Goal: Check status: Check status

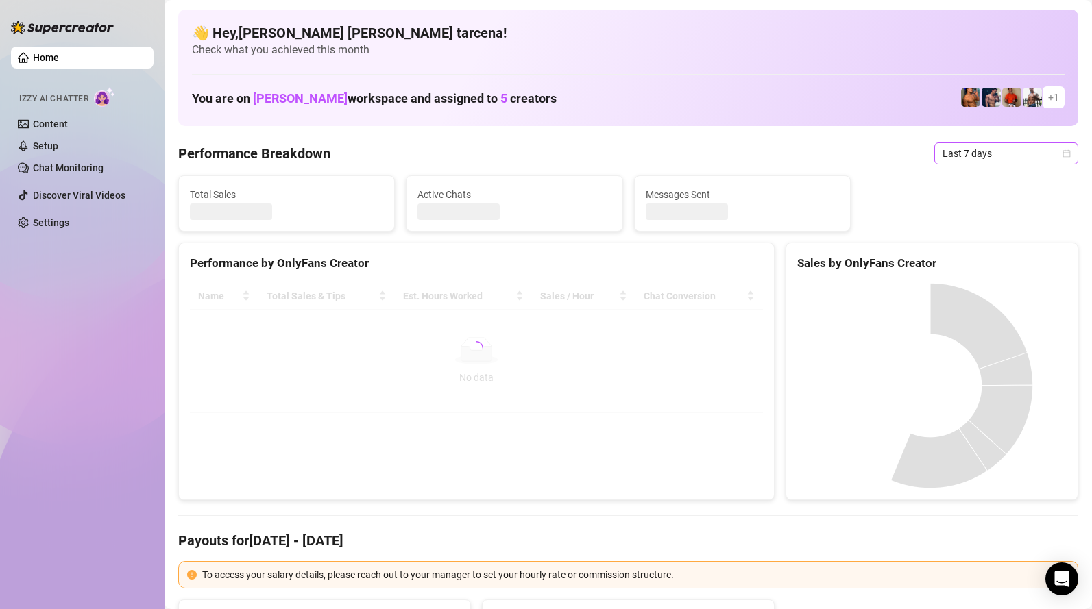
click at [995, 147] on span "Last 7 days" at bounding box center [1005, 153] width 127 height 21
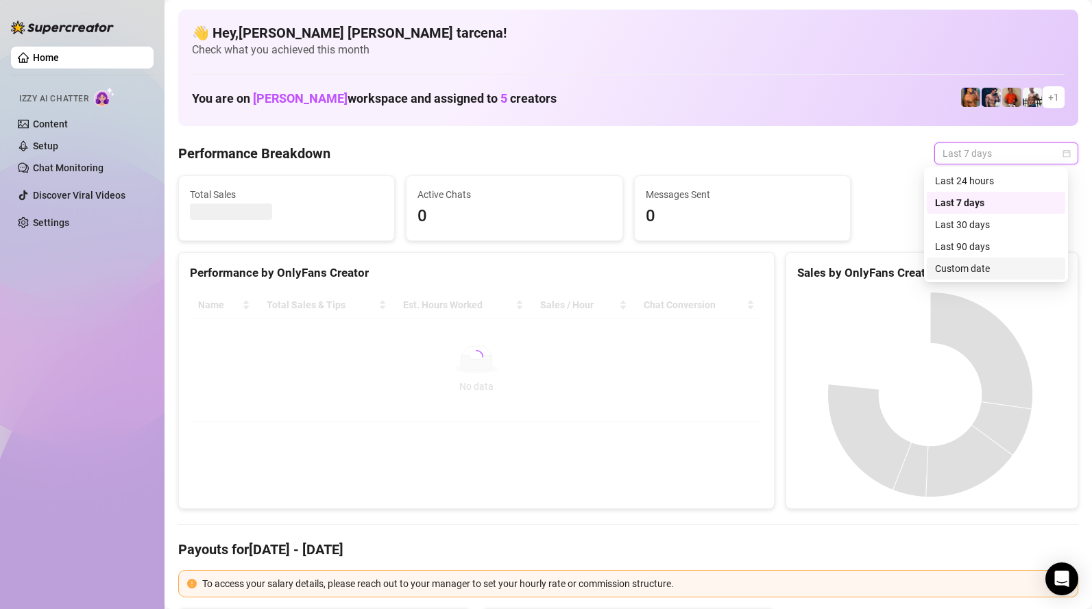
click at [974, 273] on div "Custom date" at bounding box center [996, 268] width 122 height 15
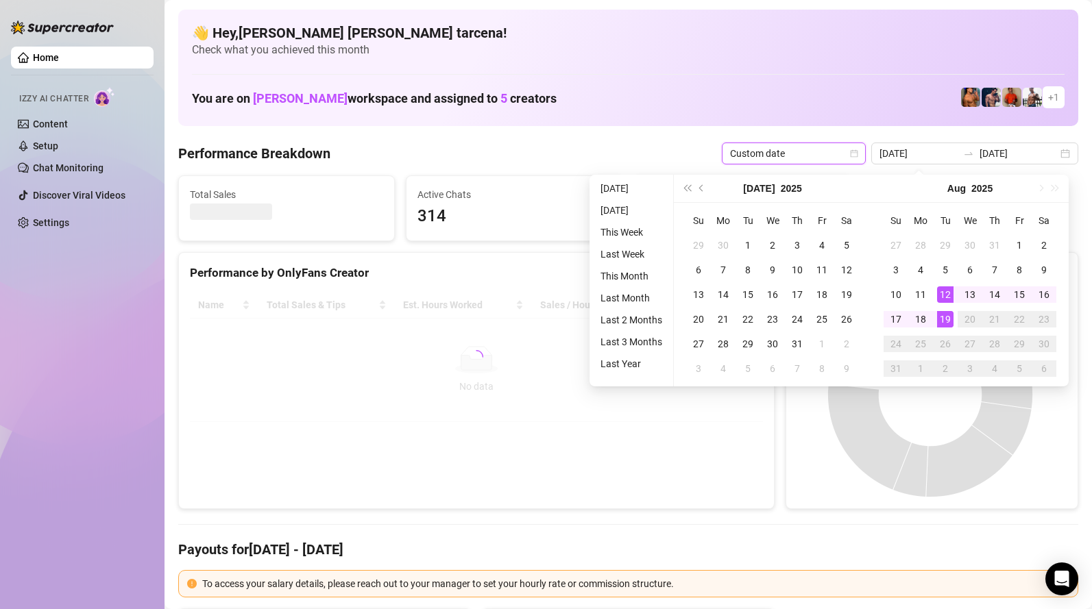
type input "[DATE]"
click at [942, 320] on div "19" at bounding box center [945, 319] width 16 height 16
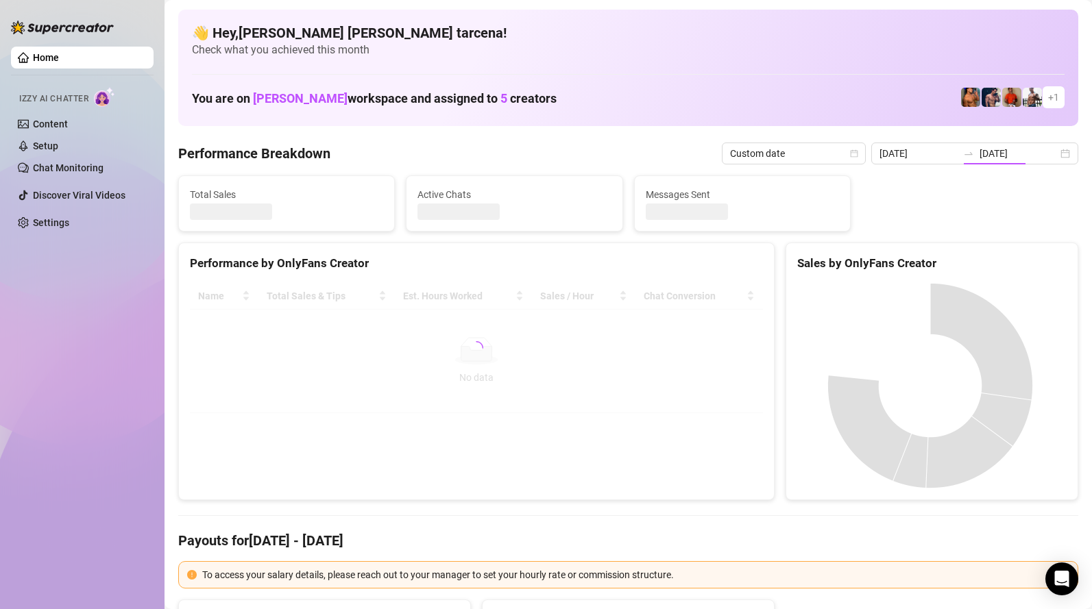
type input "2025-08-19"
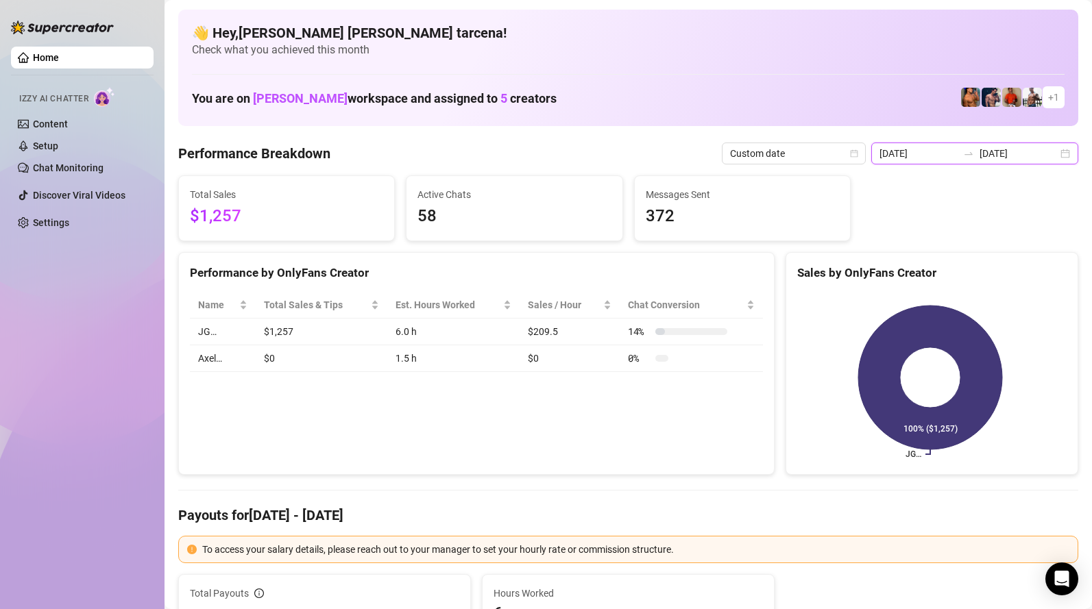
click at [931, 158] on input "2025-08-19" at bounding box center [918, 153] width 78 height 15
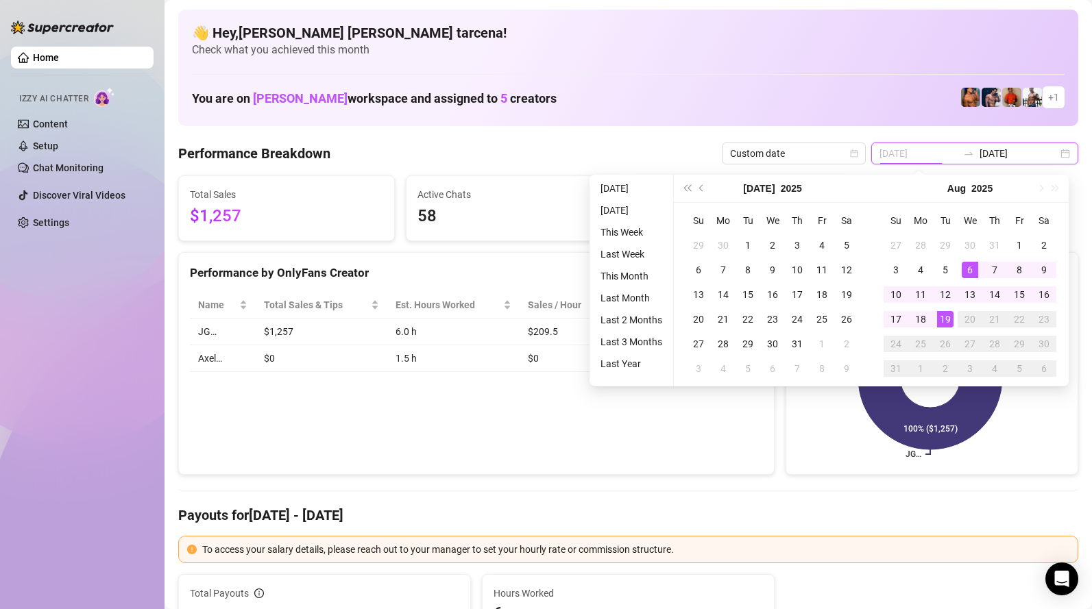
type input "2025-08-19"
click at [946, 319] on div "19" at bounding box center [945, 319] width 16 height 16
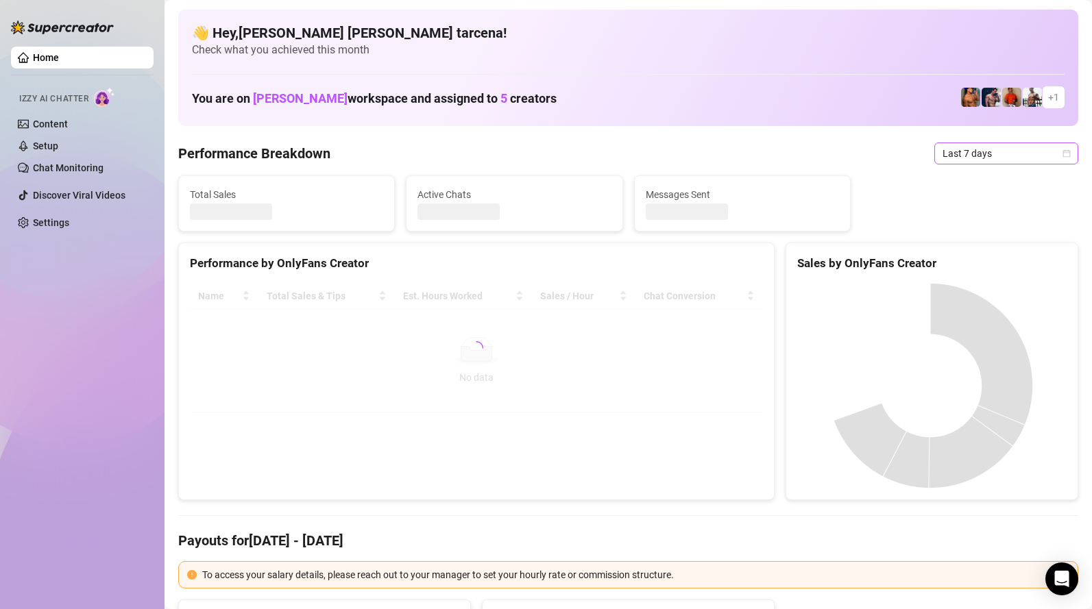
click at [942, 156] on span "Last 7 days" at bounding box center [1005, 153] width 127 height 21
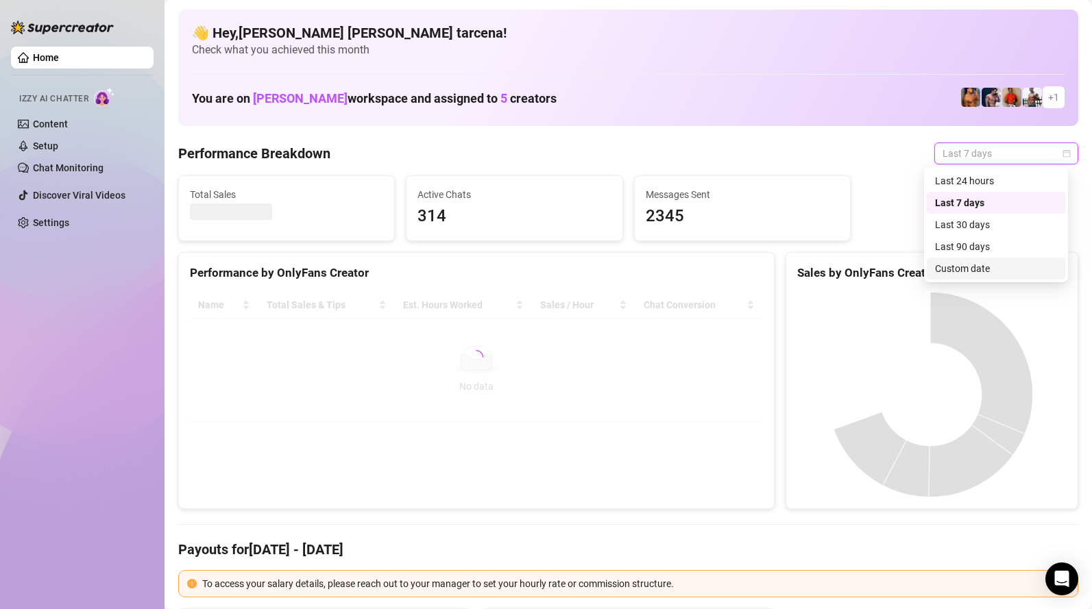
click at [972, 270] on div "Custom date" at bounding box center [996, 268] width 122 height 15
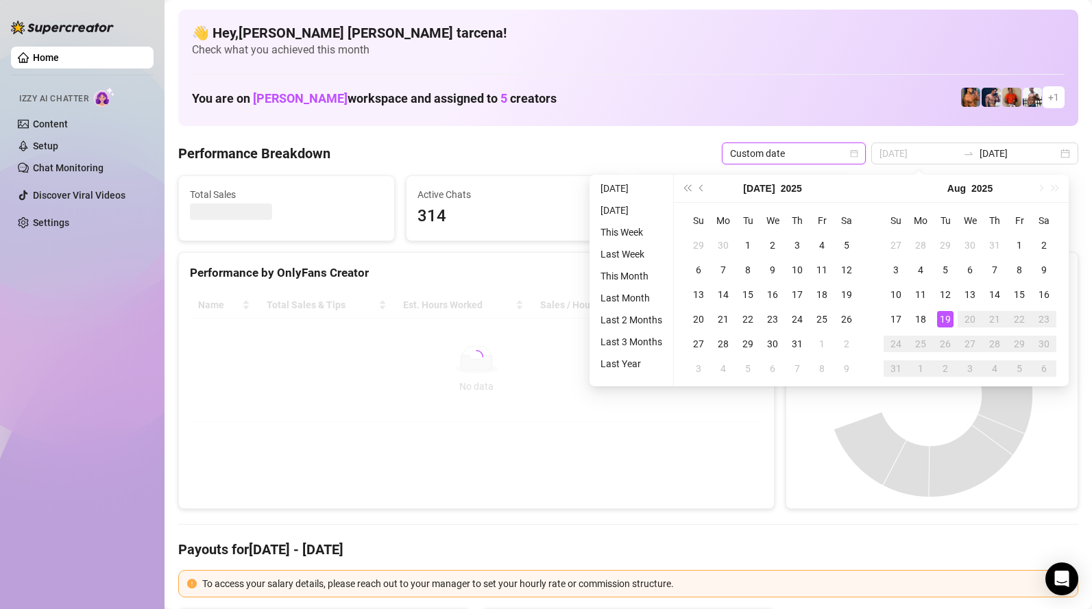
click at [951, 323] on div "19" at bounding box center [945, 319] width 16 height 16
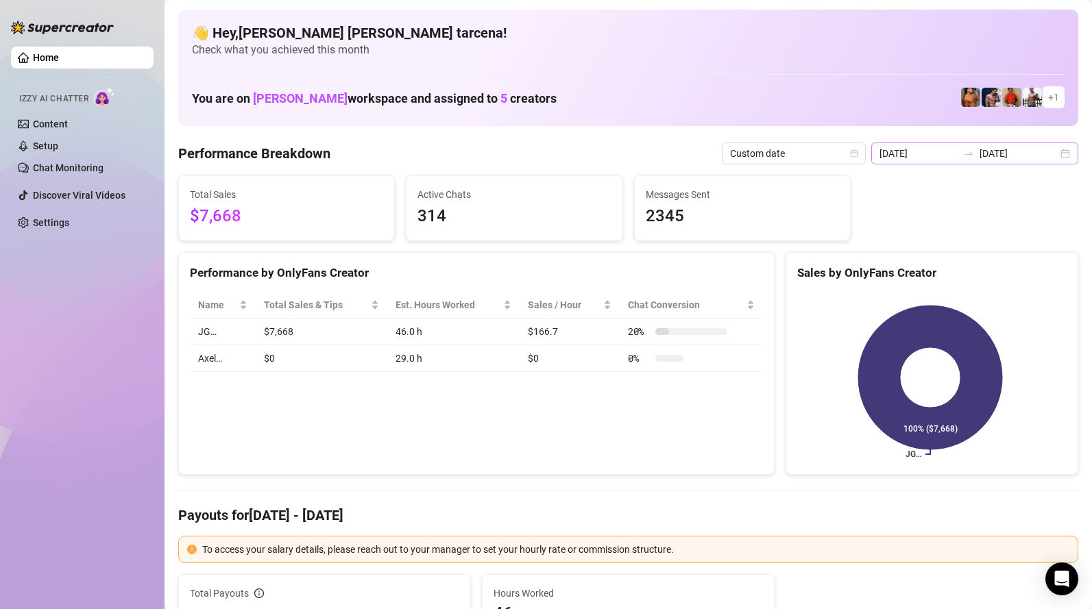
click at [986, 143] on div "2025-08-12 2025-08-19" at bounding box center [974, 154] width 207 height 22
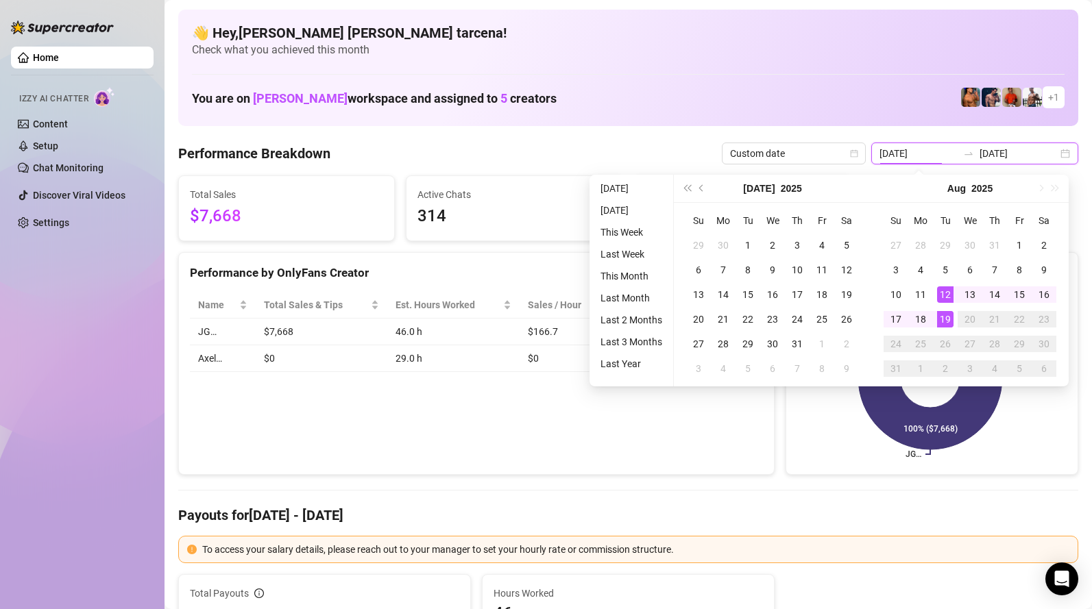
type input "2025-08-19"
click at [949, 317] on div "19" at bounding box center [945, 319] width 16 height 16
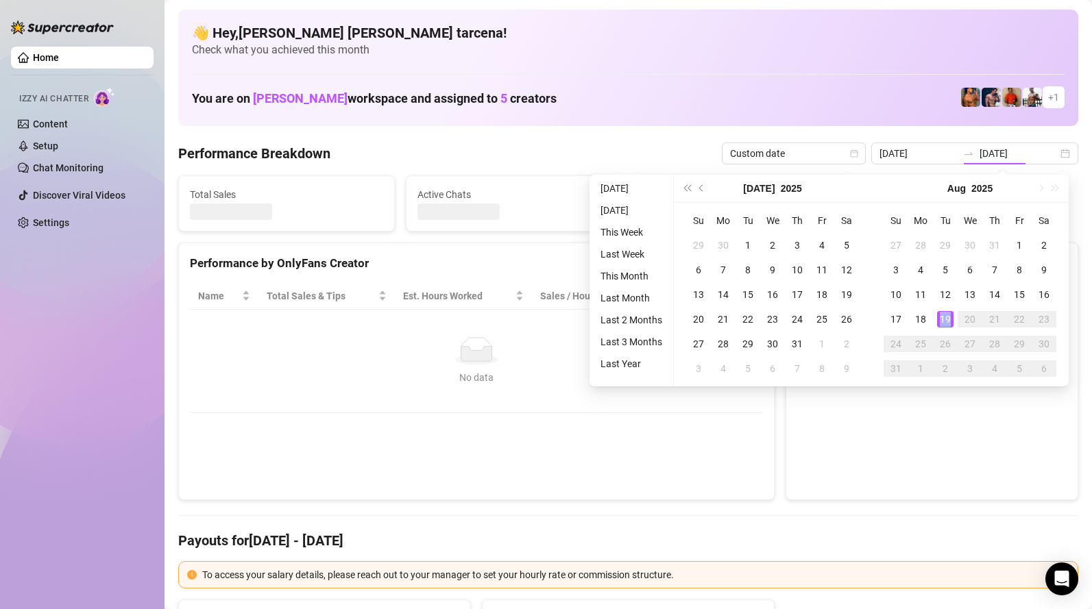
type input "2025-08-19"
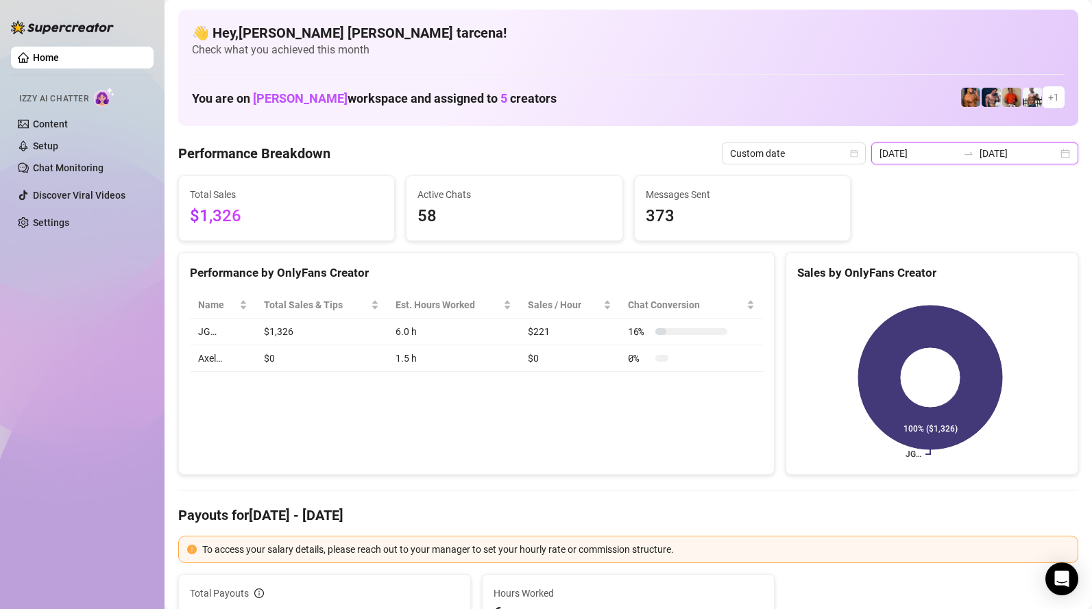
click at [919, 155] on input "2025-08-19" at bounding box center [918, 153] width 78 height 15
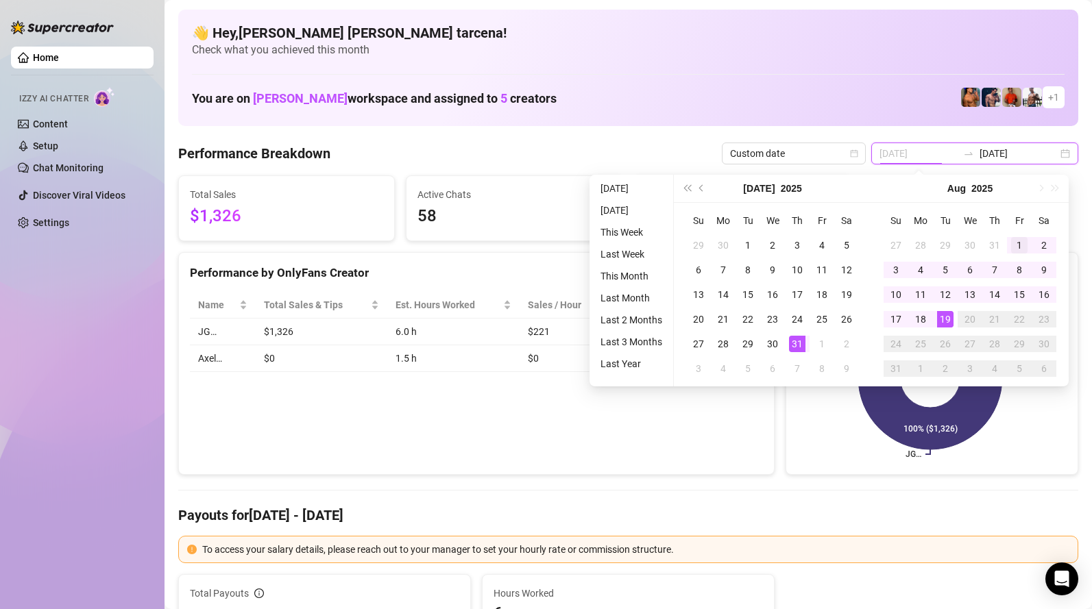
type input "2025-08-01"
click at [1014, 244] on div "1" at bounding box center [1019, 245] width 16 height 16
type input "2025-08-19"
click at [949, 321] on div "19" at bounding box center [945, 319] width 16 height 16
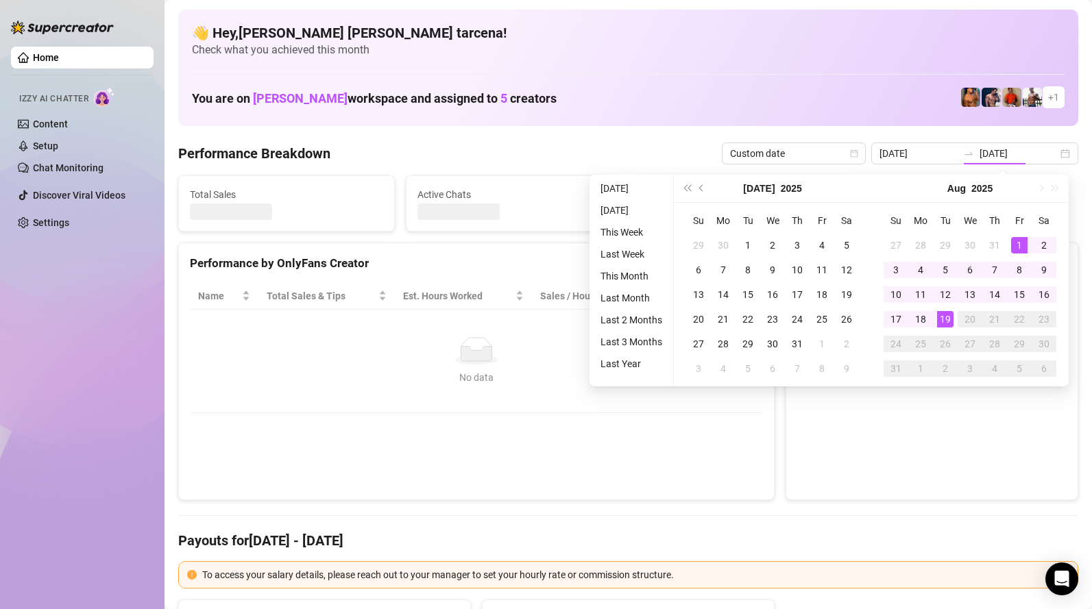
type input "2025-08-01"
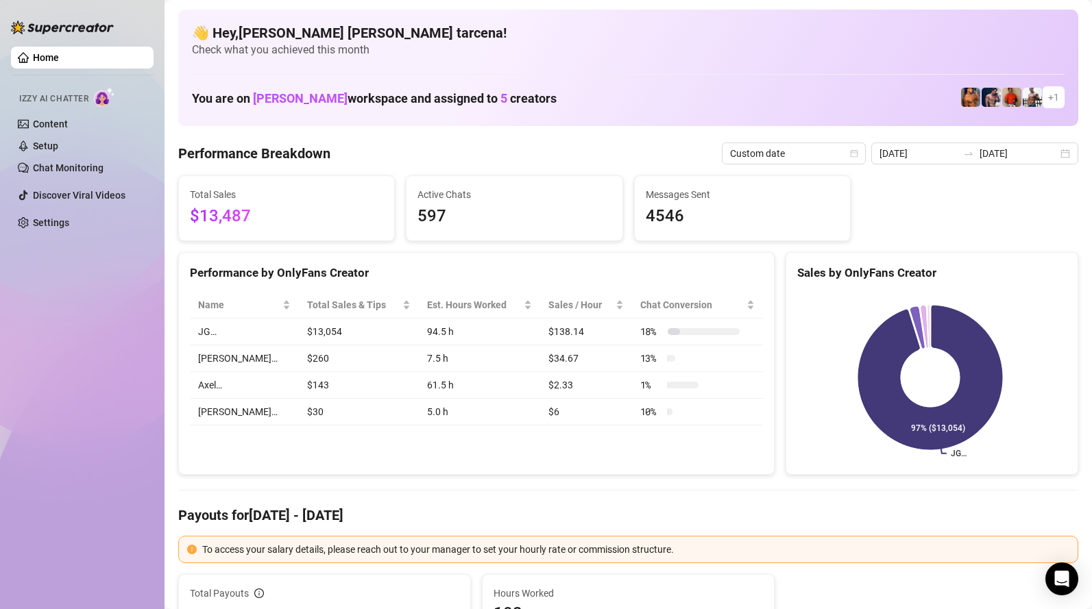
click at [54, 395] on div "Home Izzy AI Chatter Content Setup Chat Monitoring Discover Viral Videos Settin…" at bounding box center [82, 298] width 143 height 597
